Goal: Task Accomplishment & Management: Manage account settings

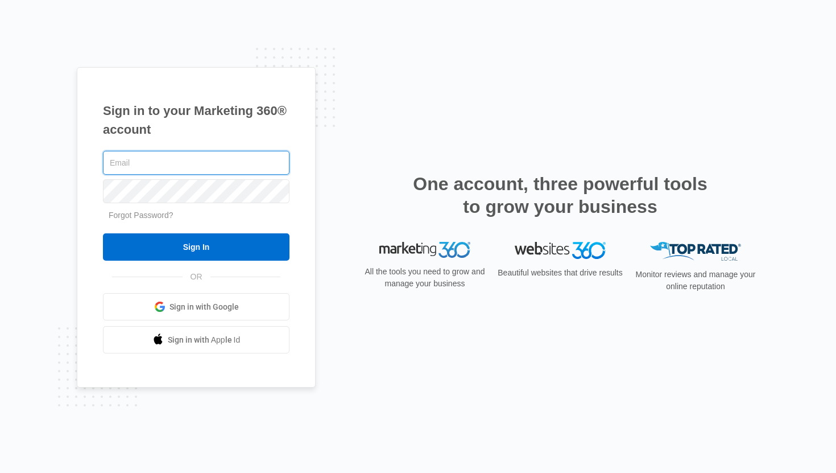
paste input "[EMAIL_ADDRESS][DOMAIN_NAME]"
type input "[EMAIL_ADDRESS][DOMAIN_NAME]"
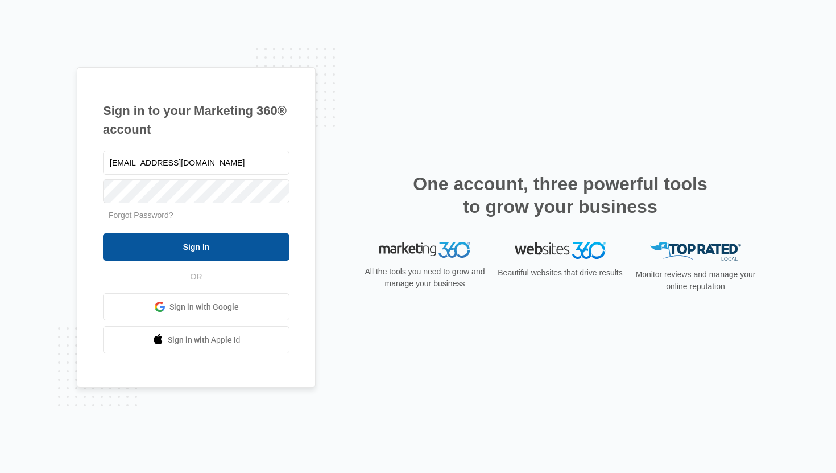
click at [197, 251] on input "Sign In" at bounding box center [196, 246] width 187 height 27
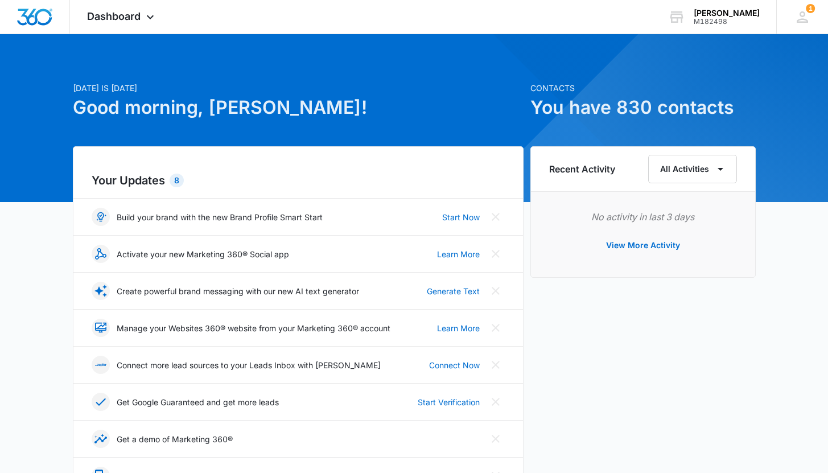
scroll to position [5, 0]
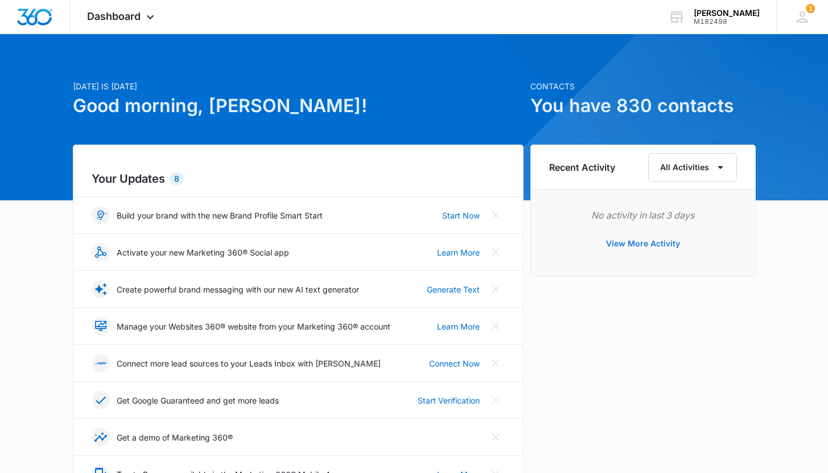
click at [647, 245] on button "View More Activity" at bounding box center [643, 243] width 97 height 27
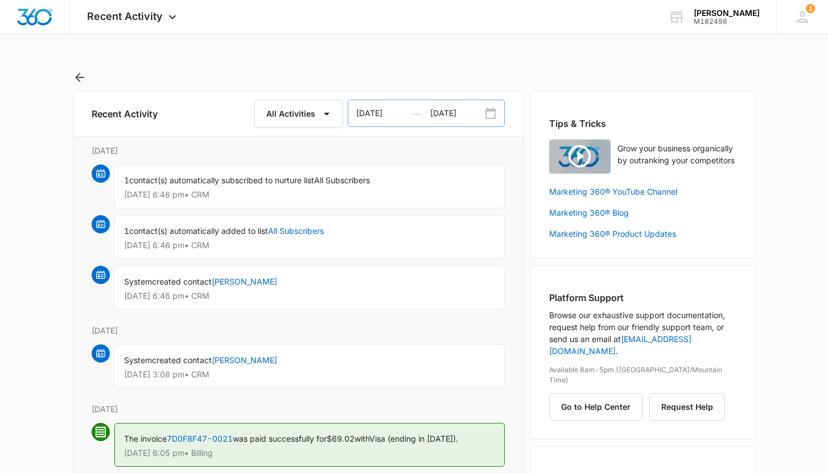
click at [492, 114] on icon "Date Range Input Group" at bounding box center [491, 114] width 14 height 14
click at [393, 112] on input "[DATE]" at bounding box center [389, 113] width 82 height 26
select select "2025"
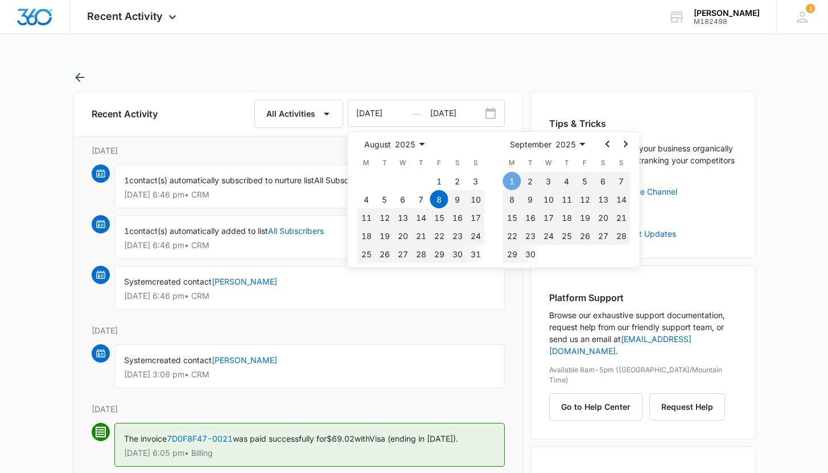
click at [509, 179] on button "1" at bounding box center [512, 181] width 18 height 18
type input "[DATE]"
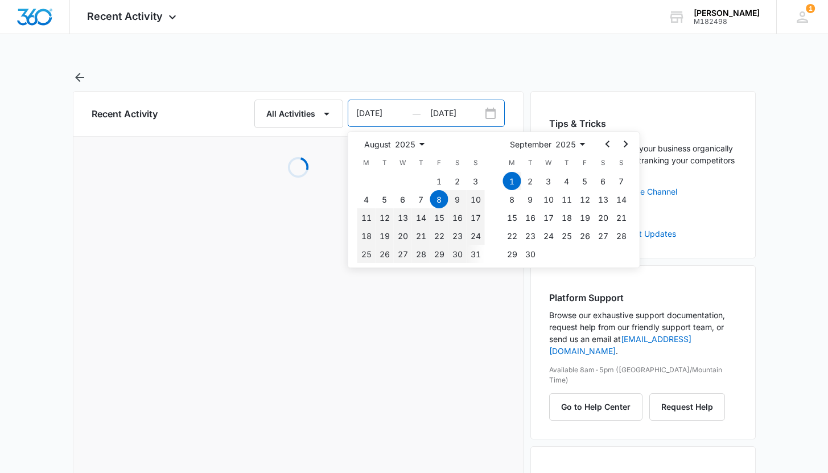
click at [376, 118] on input "[DATE]" at bounding box center [389, 113] width 82 height 26
click at [364, 112] on input "[DATE]" at bounding box center [389, 113] width 82 height 26
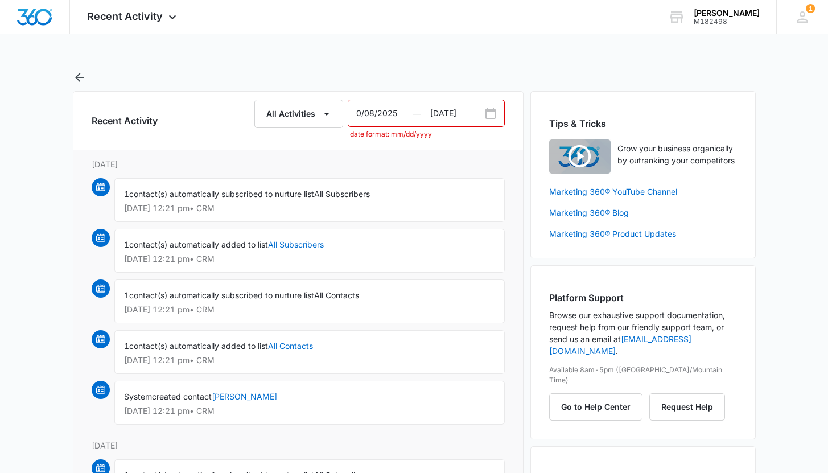
type input "[DATE]"
select select "2025"
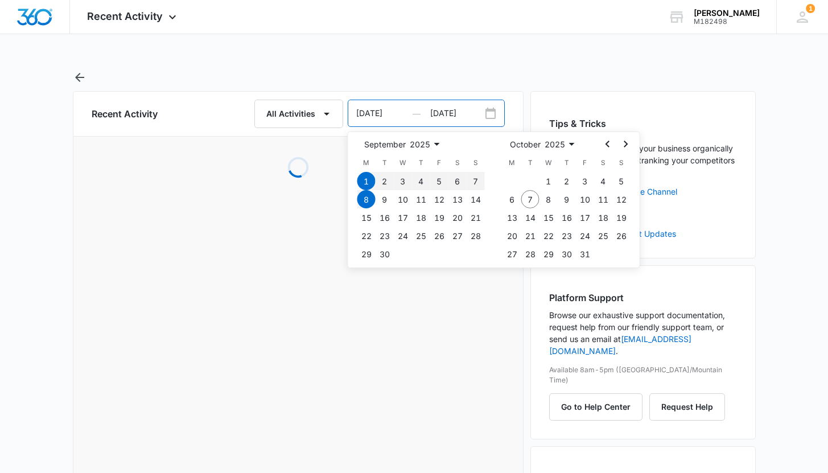
type input "[DATE]"
click at [452, 112] on input "[DATE]" at bounding box center [467, 113] width 74 height 26
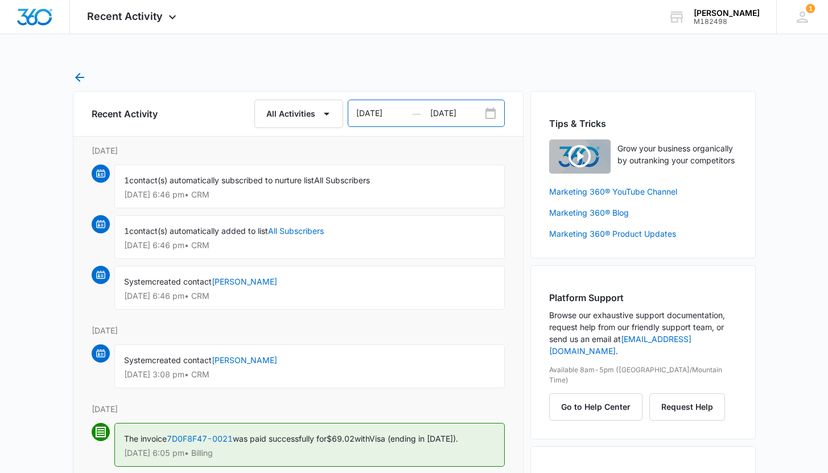
type input "[DATE]"
click at [77, 77] on icon "button" at bounding box center [79, 77] width 9 height 9
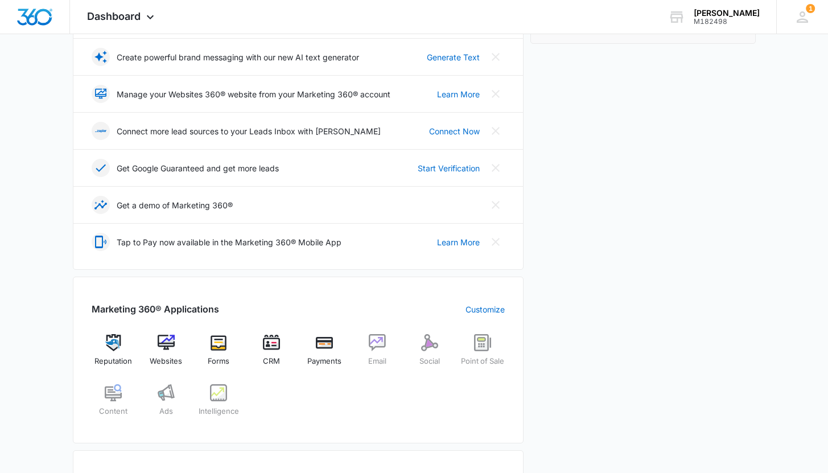
scroll to position [237, 0]
click at [313, 343] on div "Payments" at bounding box center [325, 353] width 44 height 41
